Goal: Navigation & Orientation: Go to known website

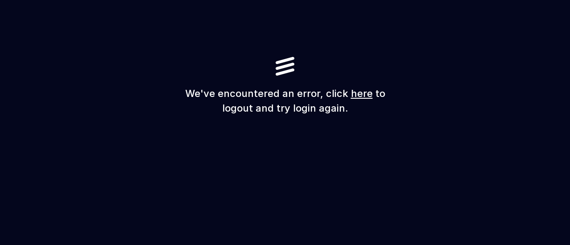
click at [358, 93] on link "here" at bounding box center [362, 94] width 22 height 12
click at [356, 92] on link "here" at bounding box center [362, 94] width 22 height 12
click at [360, 96] on link "here" at bounding box center [362, 94] width 22 height 12
click at [356, 96] on link "here" at bounding box center [362, 94] width 22 height 12
